Goal: Task Accomplishment & Management: Manage account settings

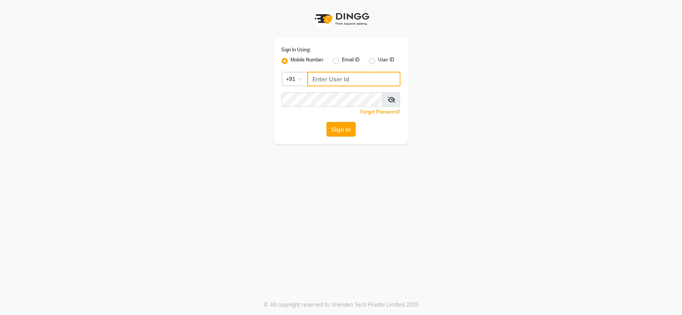
type input "9136197060"
click at [338, 125] on button "Sign In" at bounding box center [340, 129] width 29 height 15
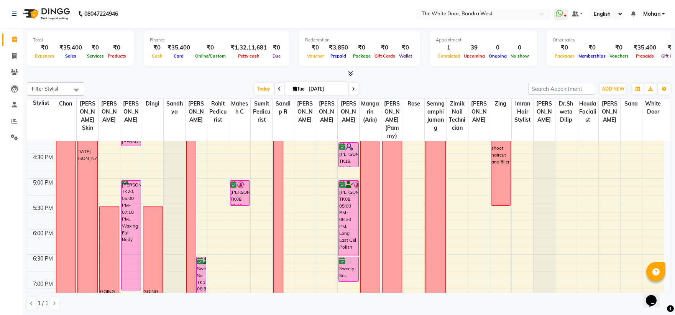
scroll to position [240, 0]
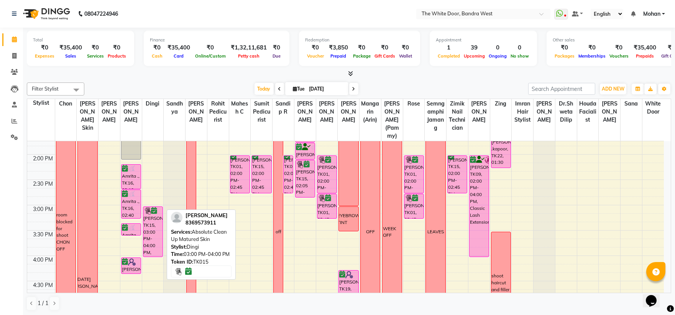
click at [148, 239] on div "[PERSON_NAME], TK15, 03:00 PM-04:00 PM, Absolute Clean Up Matured Skin" at bounding box center [152, 232] width 19 height 50
select select "6"
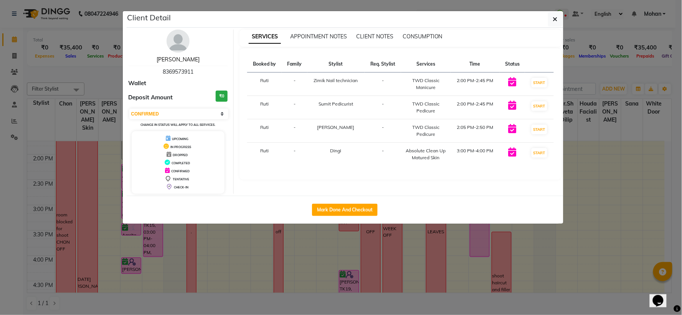
click at [175, 56] on link "[PERSON_NAME]" at bounding box center [177, 59] width 43 height 7
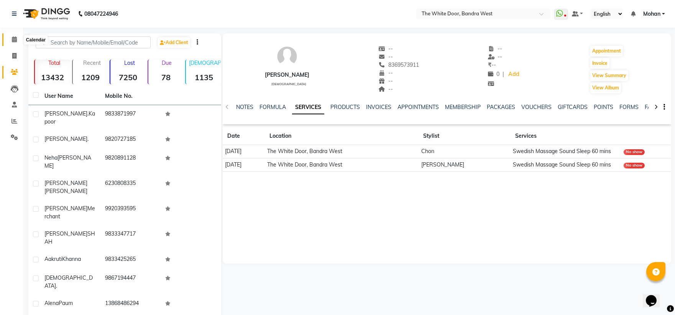
click at [12, 38] on icon at bounding box center [14, 39] width 5 height 6
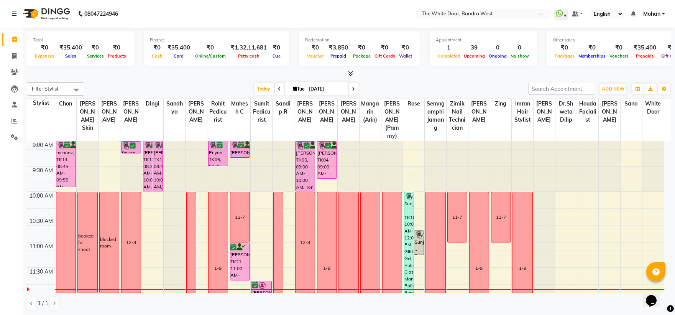
click at [353, 90] on icon at bounding box center [353, 89] width 3 height 5
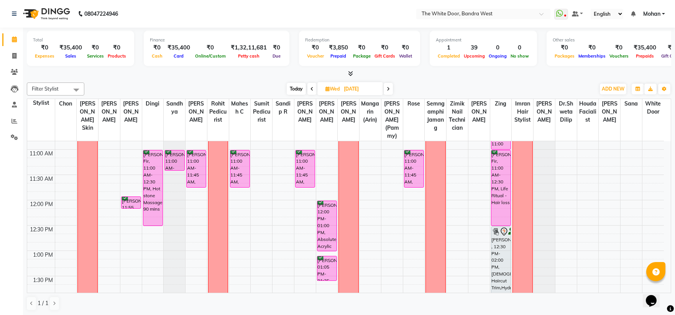
scroll to position [16, 0]
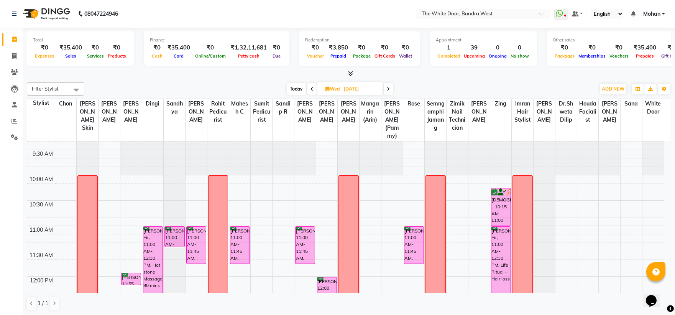
click at [387, 86] on span at bounding box center [388, 89] width 9 height 12
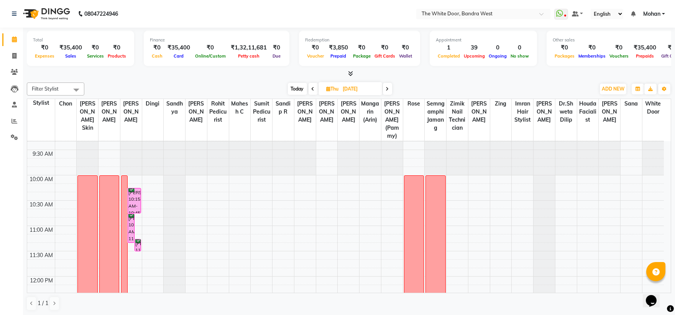
scroll to position [11, 0]
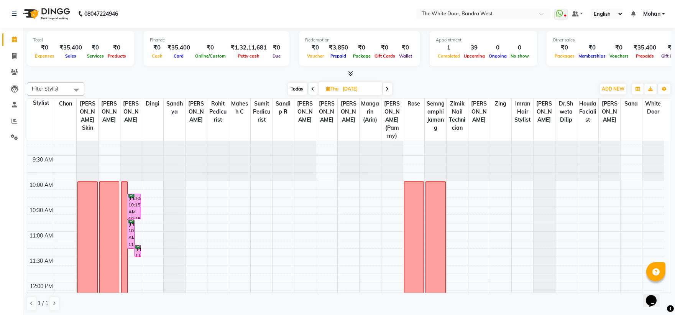
click at [389, 89] on icon at bounding box center [387, 89] width 3 height 5
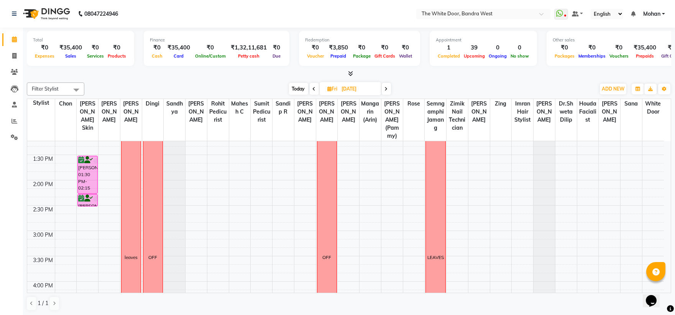
scroll to position [255, 0]
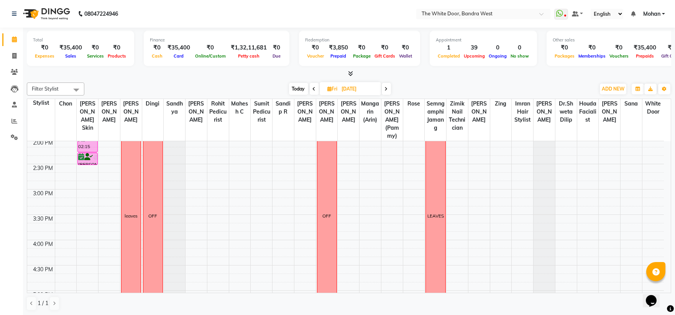
click at [315, 90] on icon at bounding box center [314, 89] width 3 height 5
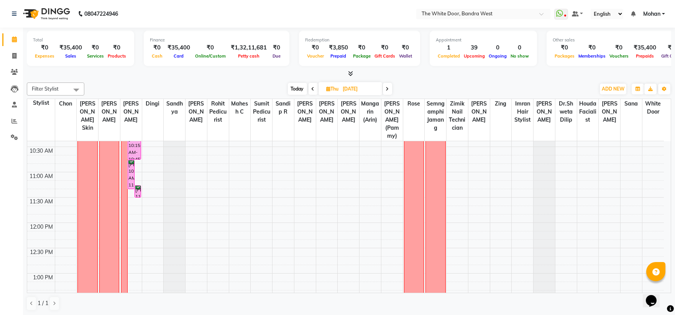
scroll to position [0, 0]
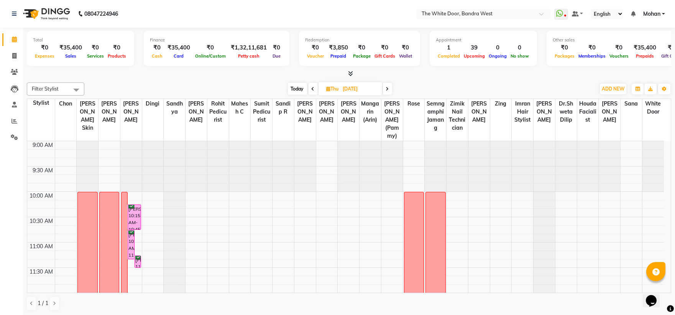
click at [310, 89] on span at bounding box center [313, 89] width 9 height 12
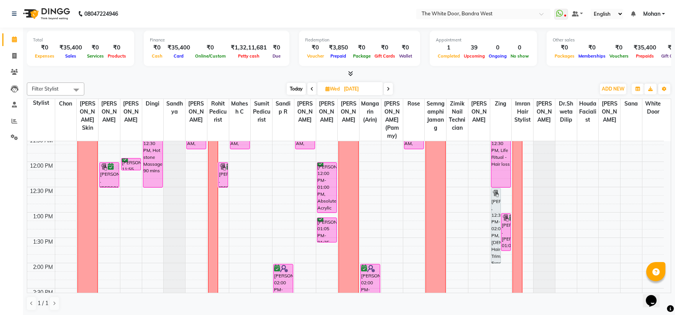
scroll to position [110, 0]
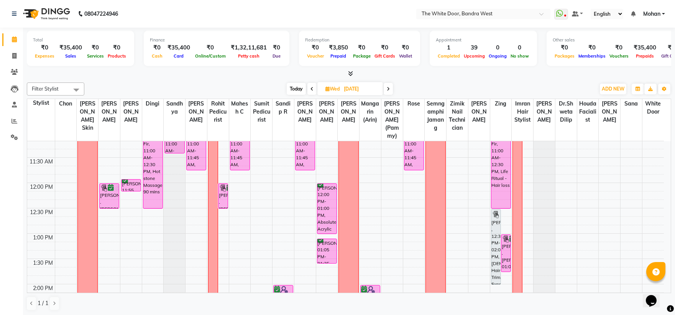
click at [315, 85] on span at bounding box center [312, 89] width 9 height 12
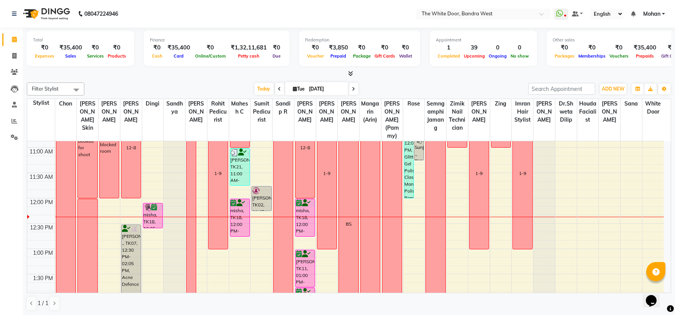
scroll to position [170, 0]
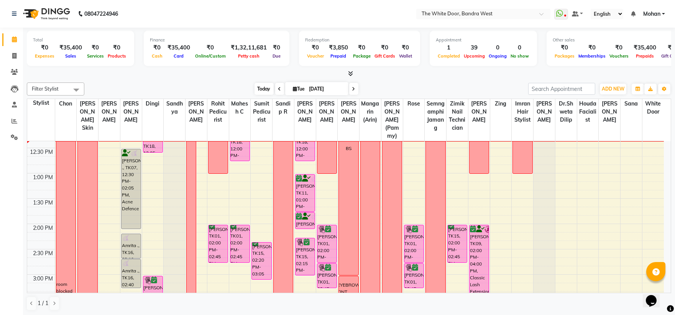
click at [265, 87] on span "Today" at bounding box center [264, 89] width 19 height 12
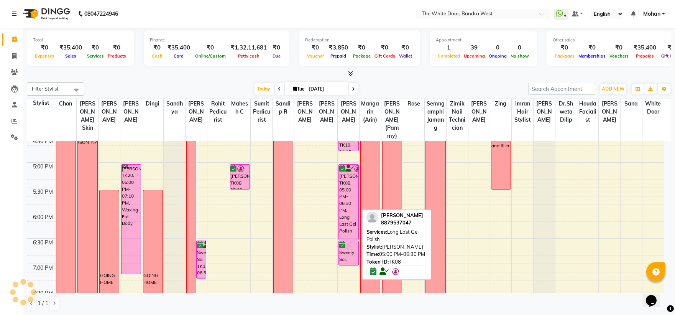
scroll to position [255, 0]
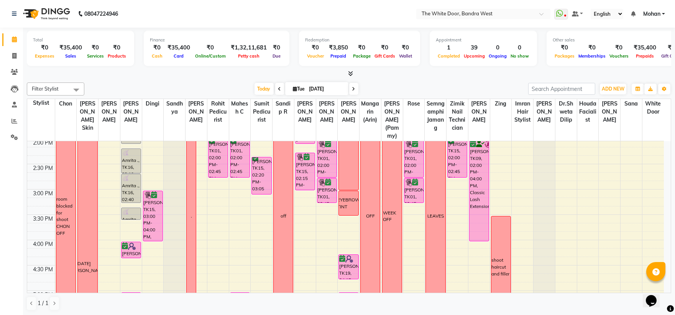
click at [352, 89] on icon at bounding box center [353, 89] width 3 height 5
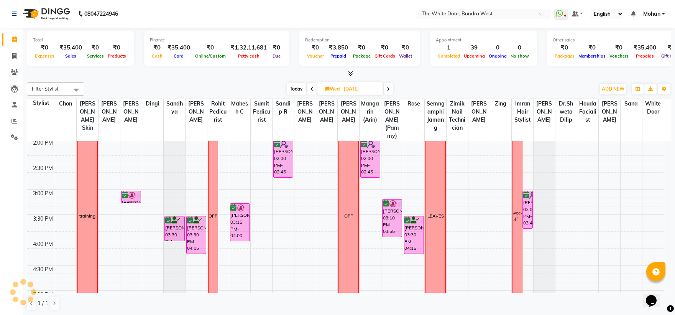
click at [388, 87] on icon at bounding box center [388, 89] width 3 height 5
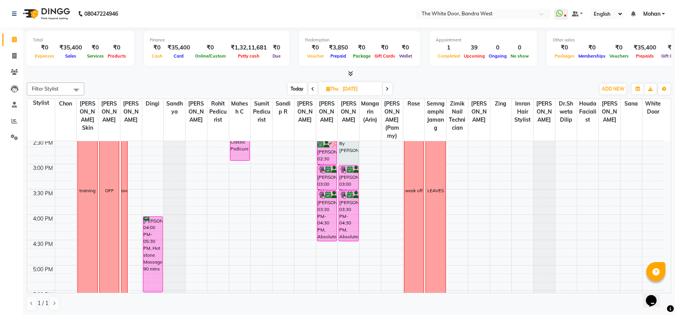
scroll to position [110, 0]
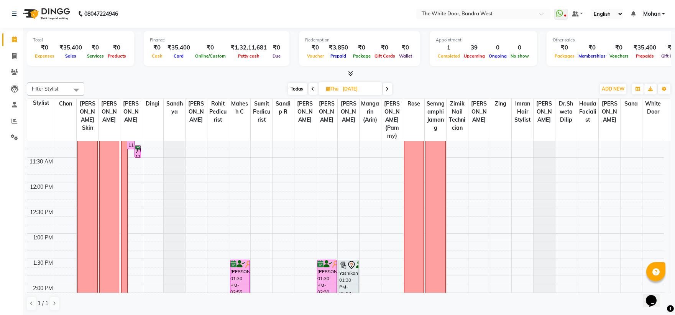
click at [301, 86] on span "Today" at bounding box center [297, 89] width 19 height 12
type input "[DATE]"
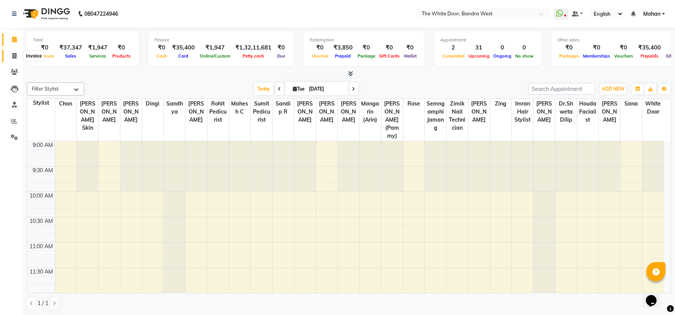
click at [15, 55] on icon at bounding box center [14, 56] width 4 height 6
select select "3980"
select select "service"
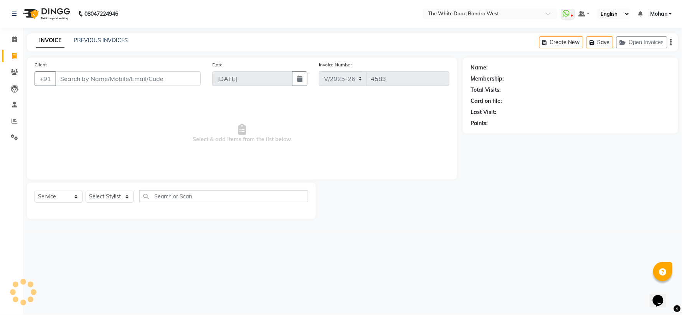
click at [121, 36] on div "PREVIOUS INVOICES" at bounding box center [101, 40] width 54 height 8
click at [121, 38] on link "PREVIOUS INVOICES" at bounding box center [101, 40] width 54 height 7
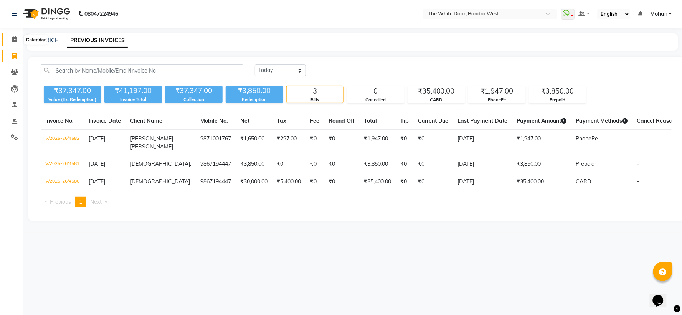
click at [16, 36] on span at bounding box center [14, 39] width 13 height 9
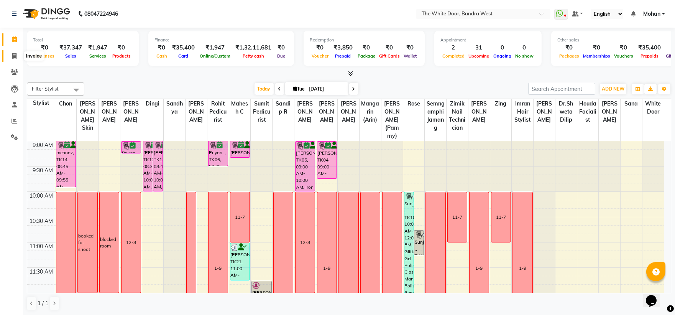
click at [9, 60] on span at bounding box center [14, 56] width 13 height 9
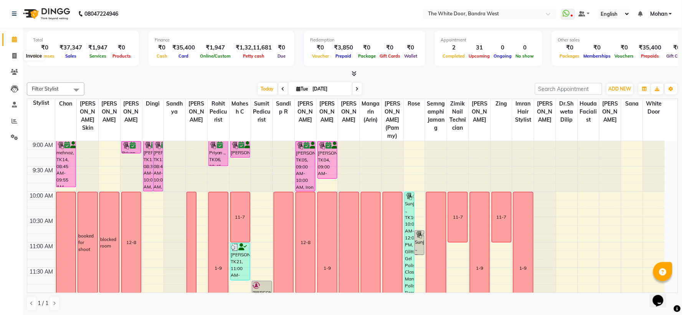
select select "3980"
select select "service"
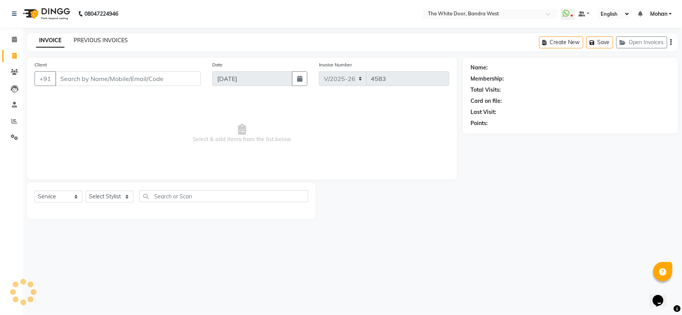
click at [100, 43] on link "PREVIOUS INVOICES" at bounding box center [101, 40] width 54 height 7
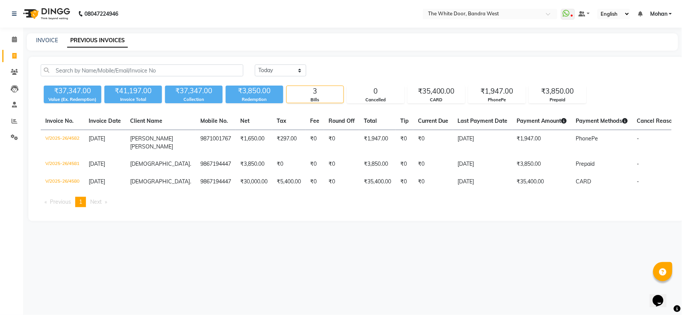
click at [17, 33] on li "Calendar" at bounding box center [11, 39] width 23 height 16
click at [8, 41] on span at bounding box center [14, 39] width 13 height 9
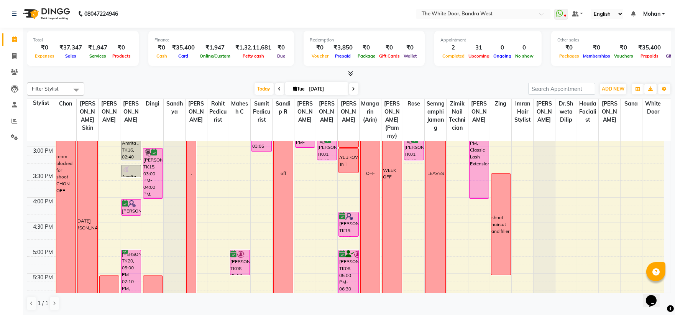
scroll to position [341, 0]
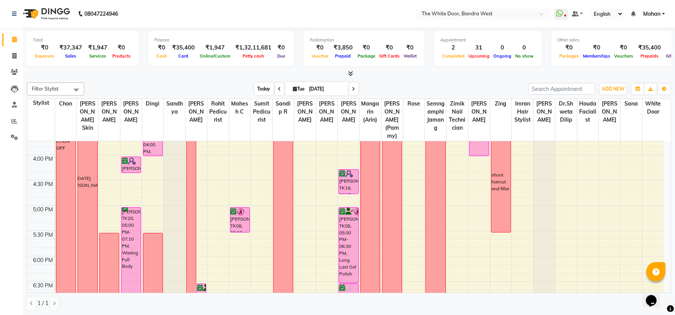
click at [267, 85] on span "Today" at bounding box center [264, 89] width 19 height 12
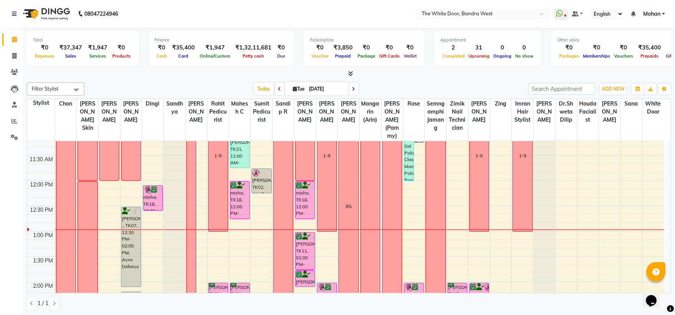
scroll to position [68, 0]
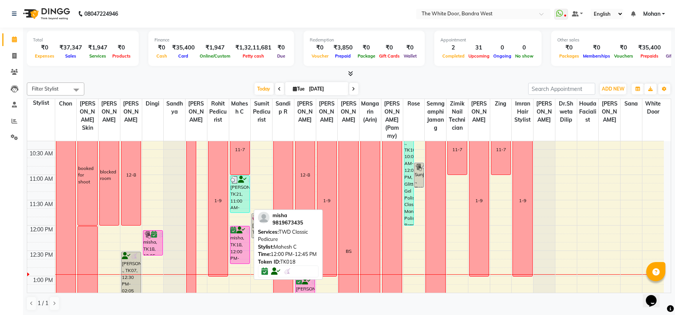
click at [242, 261] on div "misha, TK18, 12:00 PM-12:45 PM, TWD Classic Pedicure" at bounding box center [240, 244] width 19 height 37
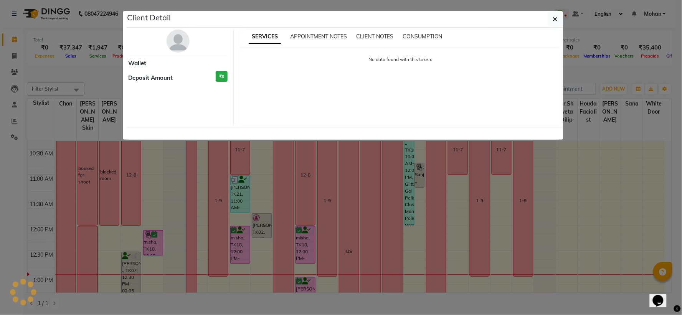
select select "6"
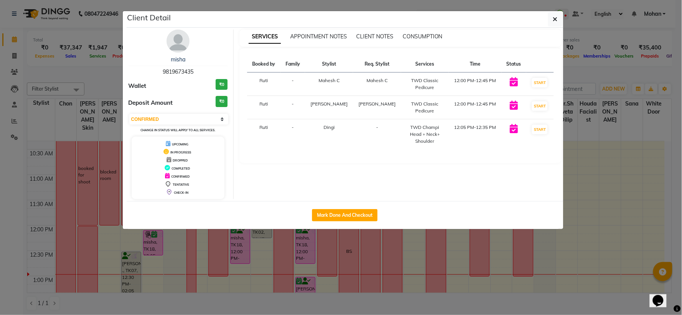
click at [173, 63] on div "misha" at bounding box center [177, 60] width 99 height 8
click at [176, 59] on link "misha" at bounding box center [178, 59] width 15 height 7
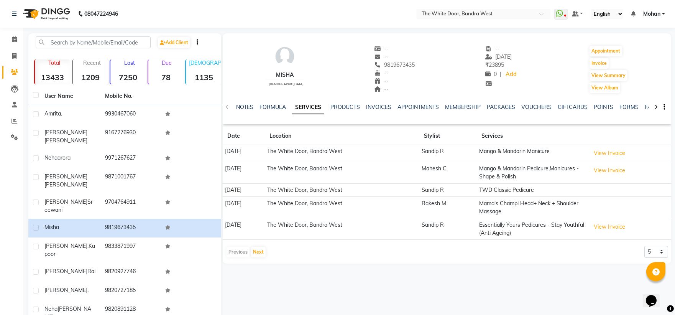
click at [547, 110] on div "VOUCHERS" at bounding box center [537, 107] width 30 height 8
click at [545, 108] on link "VOUCHERS" at bounding box center [537, 107] width 30 height 7
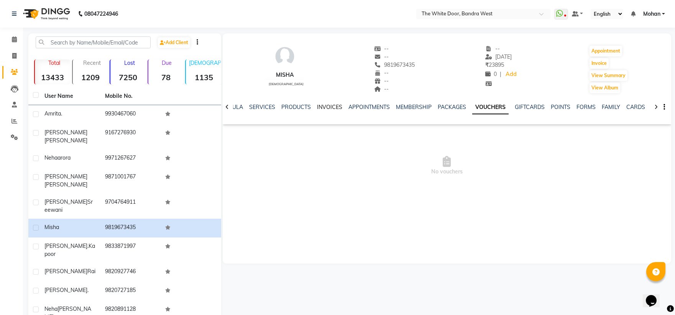
drag, startPoint x: 336, startPoint y: 107, endPoint x: 296, endPoint y: 118, distance: 41.1
click at [335, 107] on link "INVOICES" at bounding box center [329, 107] width 25 height 7
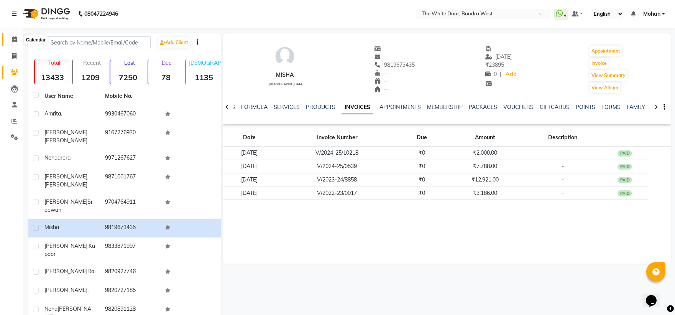
click at [14, 37] on icon at bounding box center [14, 39] width 5 height 6
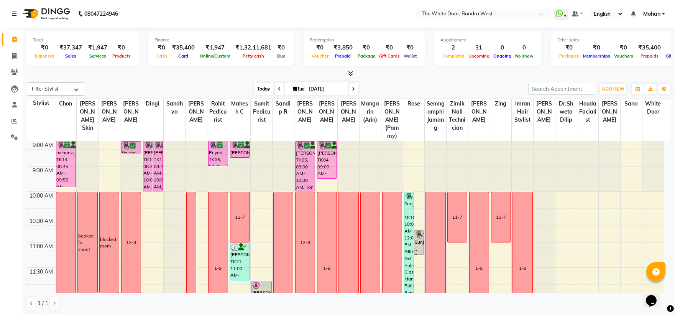
click at [260, 93] on span "Today" at bounding box center [264, 89] width 19 height 12
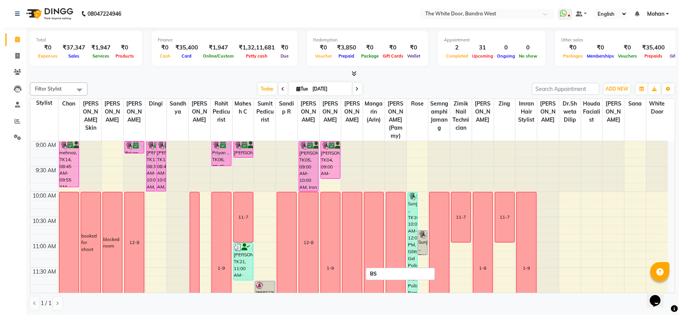
scroll to position [128, 0]
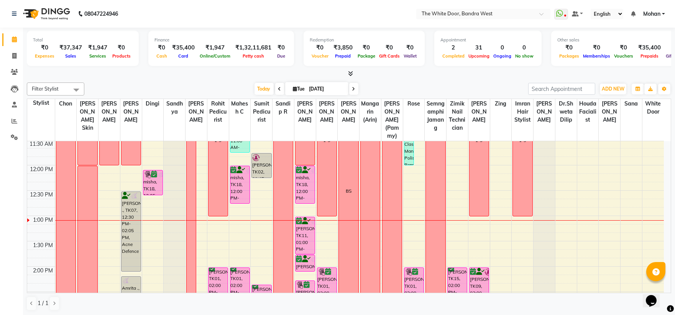
click at [652, 12] on span "Mohan" at bounding box center [652, 14] width 17 height 8
click at [639, 56] on link "Sign out" at bounding box center [626, 53] width 70 height 12
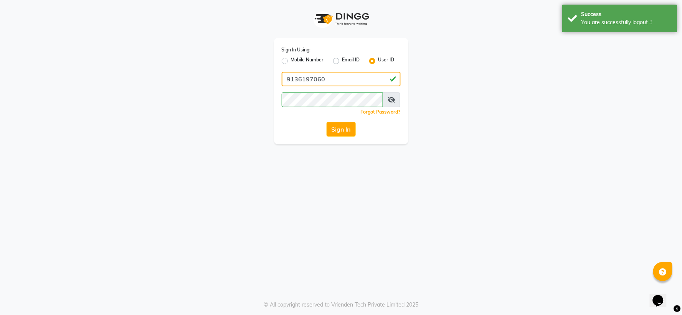
click at [330, 77] on input "9136197060" at bounding box center [341, 79] width 119 height 15
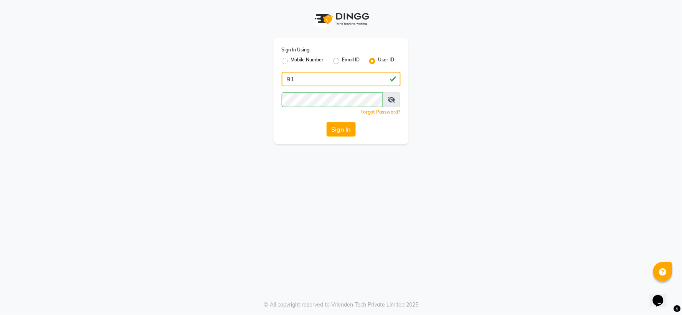
type input "9"
type input "9136198969"
click at [392, 99] on icon at bounding box center [391, 100] width 8 height 6
click at [332, 129] on button "Sign In" at bounding box center [340, 129] width 29 height 15
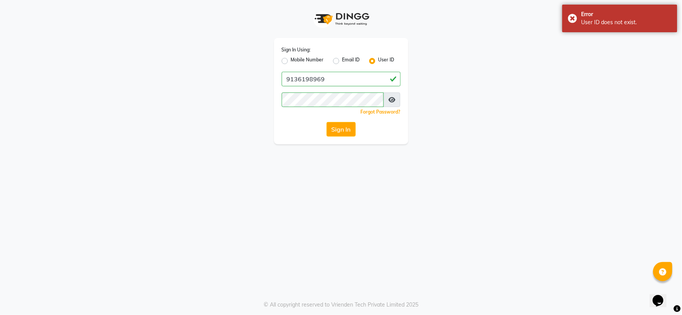
click at [291, 58] on label "Mobile Number" at bounding box center [307, 60] width 33 height 9
click at [291, 58] on input "Mobile Number" at bounding box center [293, 58] width 5 height 5
radio input "true"
radio input "false"
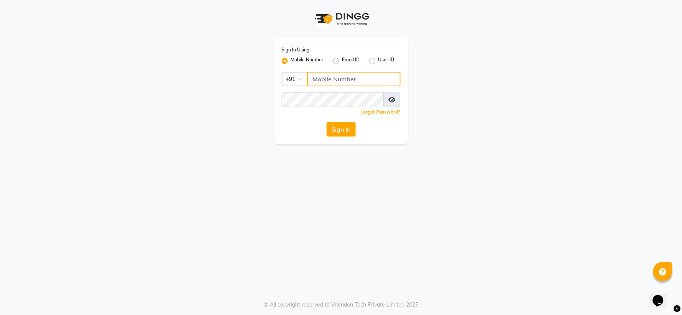
click at [321, 78] on input "Username" at bounding box center [353, 79] width 93 height 15
type input "9136198969"
click at [522, 81] on div "Sign In Using: Mobile Number Email ID User ID Country Code × +91 9136198969 Rem…" at bounding box center [340, 72] width 437 height 144
click at [339, 129] on button "Sign In" at bounding box center [340, 129] width 29 height 15
